Goal: Transaction & Acquisition: Purchase product/service

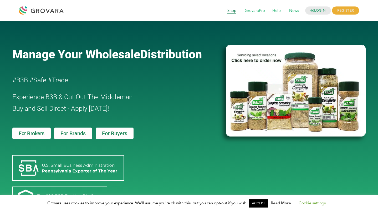
click at [228, 14] on span "Shop" at bounding box center [231, 11] width 16 height 10
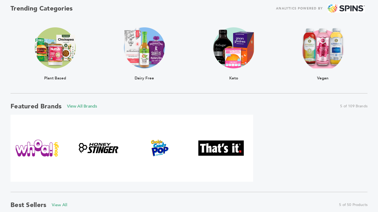
scroll to position [121, 0]
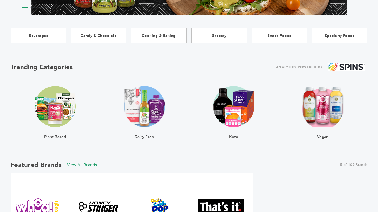
click at [221, 110] on img at bounding box center [233, 106] width 41 height 41
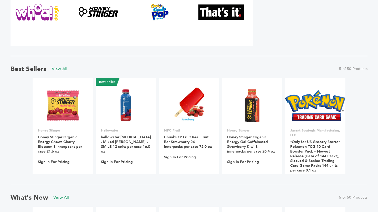
scroll to position [412, 0]
